Goal: Find specific page/section: Find specific page/section

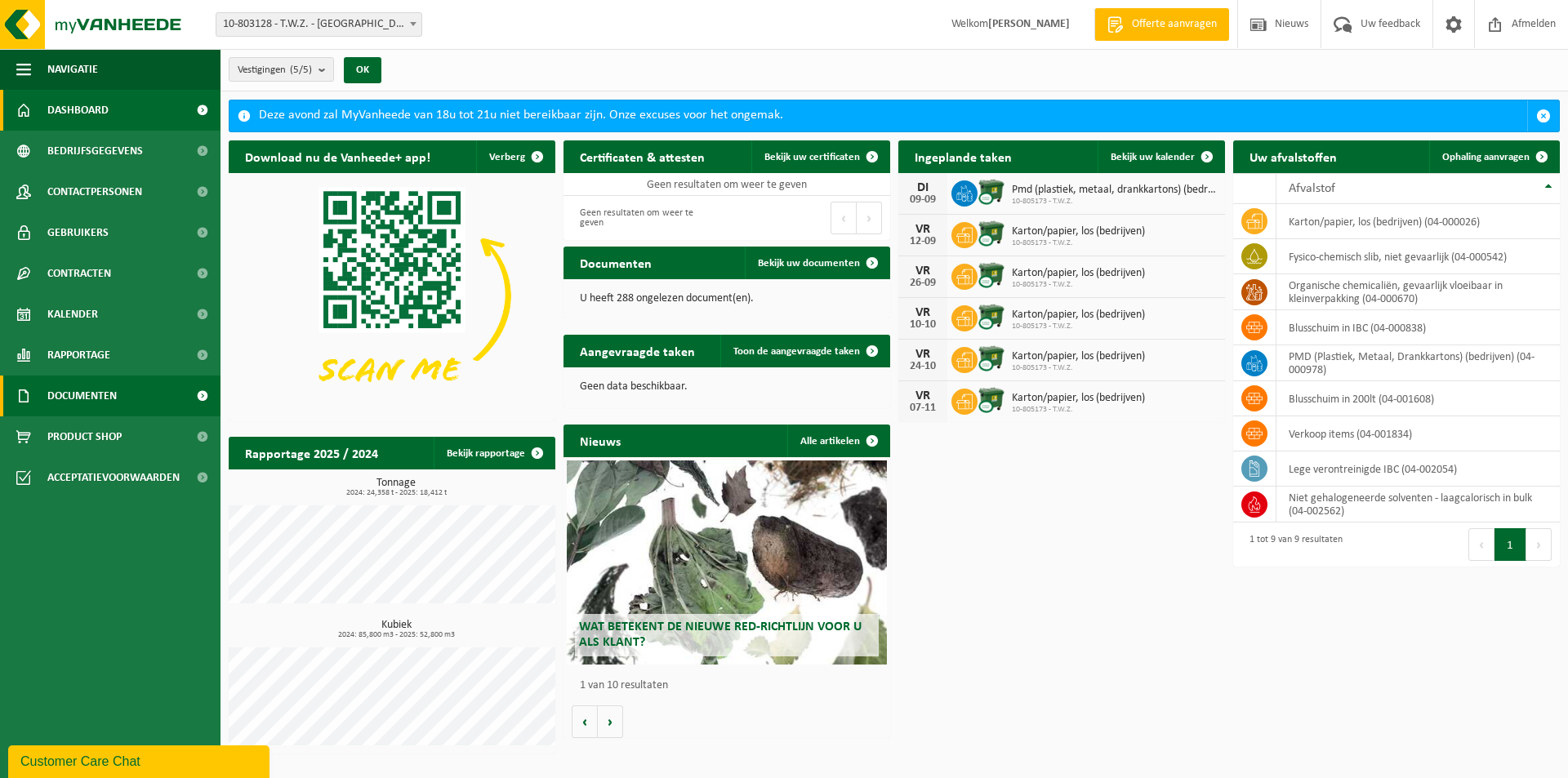
click at [121, 391] on link "Documenten" at bounding box center [110, 396] width 221 height 41
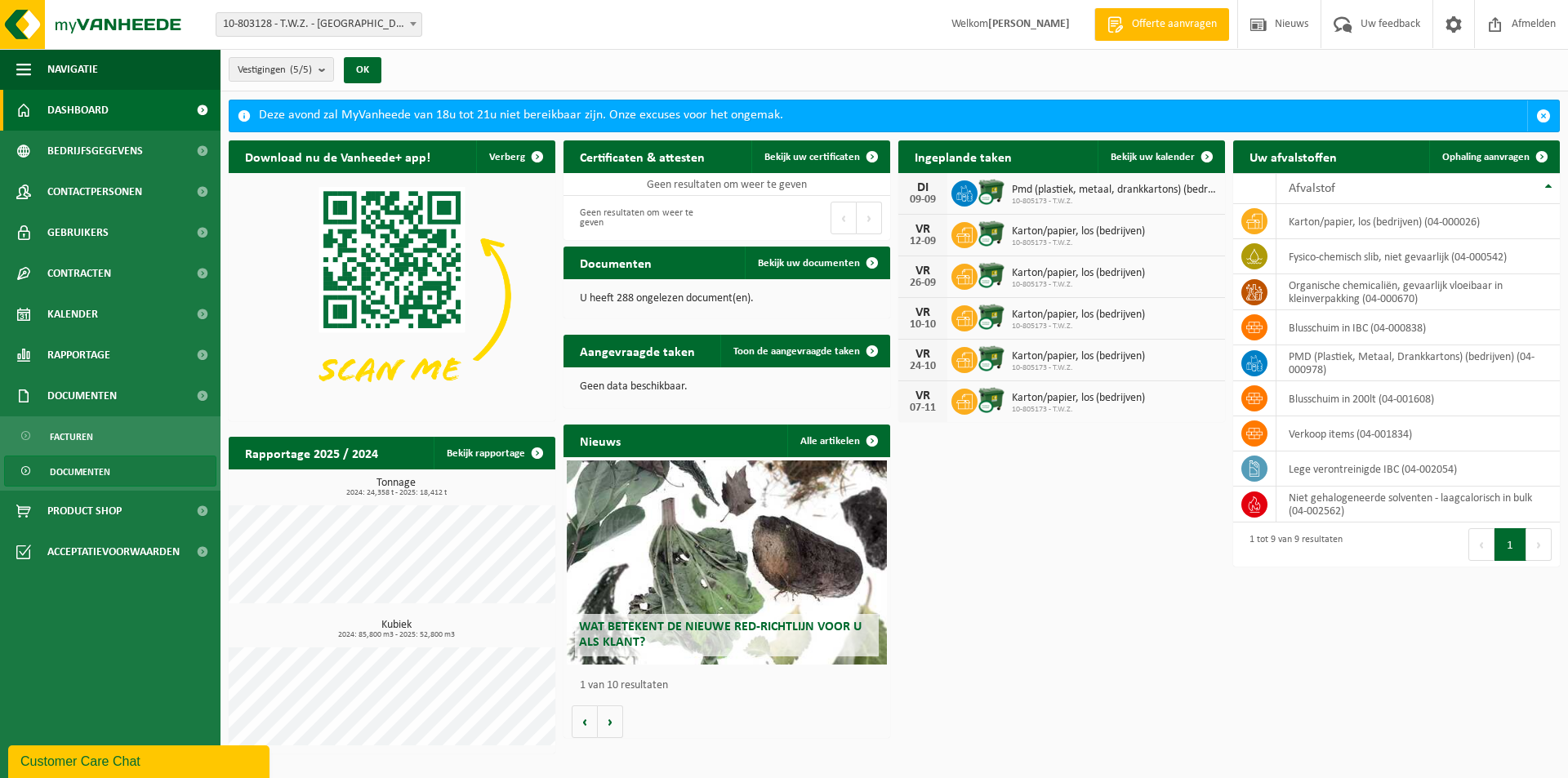
click at [107, 469] on span "Documenten" at bounding box center [80, 471] width 60 height 31
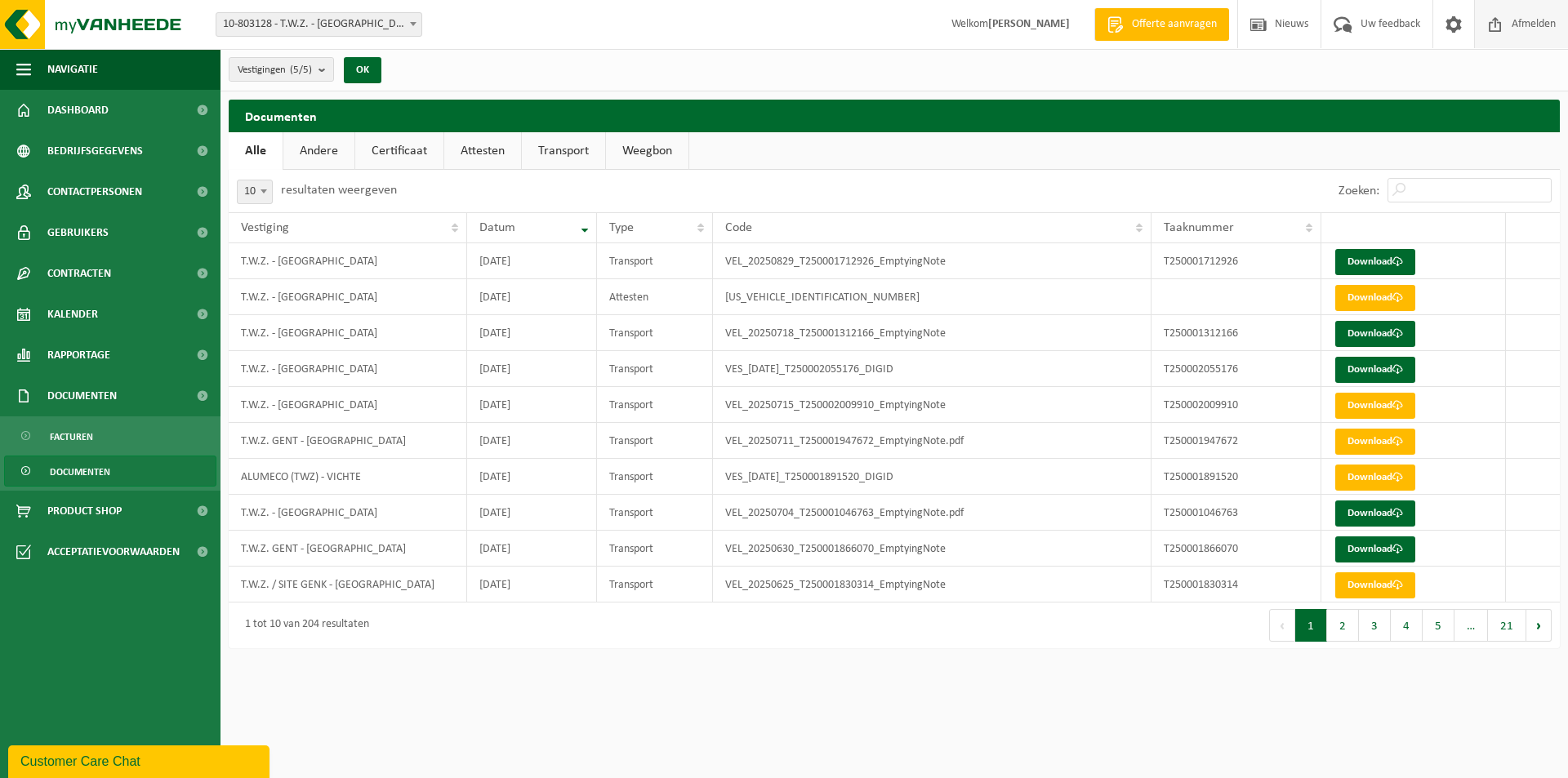
click at [1529, 33] on span "Afmelden" at bounding box center [1534, 24] width 53 height 48
